Goal: Task Accomplishment & Management: Complete application form

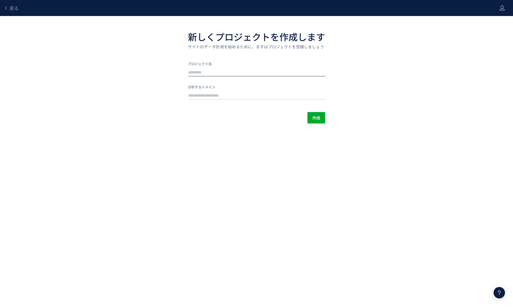
click at [207, 73] on input "text" at bounding box center [256, 73] width 137 height 8
click at [14, 10] on span "戻る" at bounding box center [13, 8] width 9 height 7
click at [501, 11] on div at bounding box center [502, 8] width 6 height 16
click at [488, 32] on span "ログアウト" at bounding box center [484, 32] width 20 height 6
